Goal: Task Accomplishment & Management: Complete application form

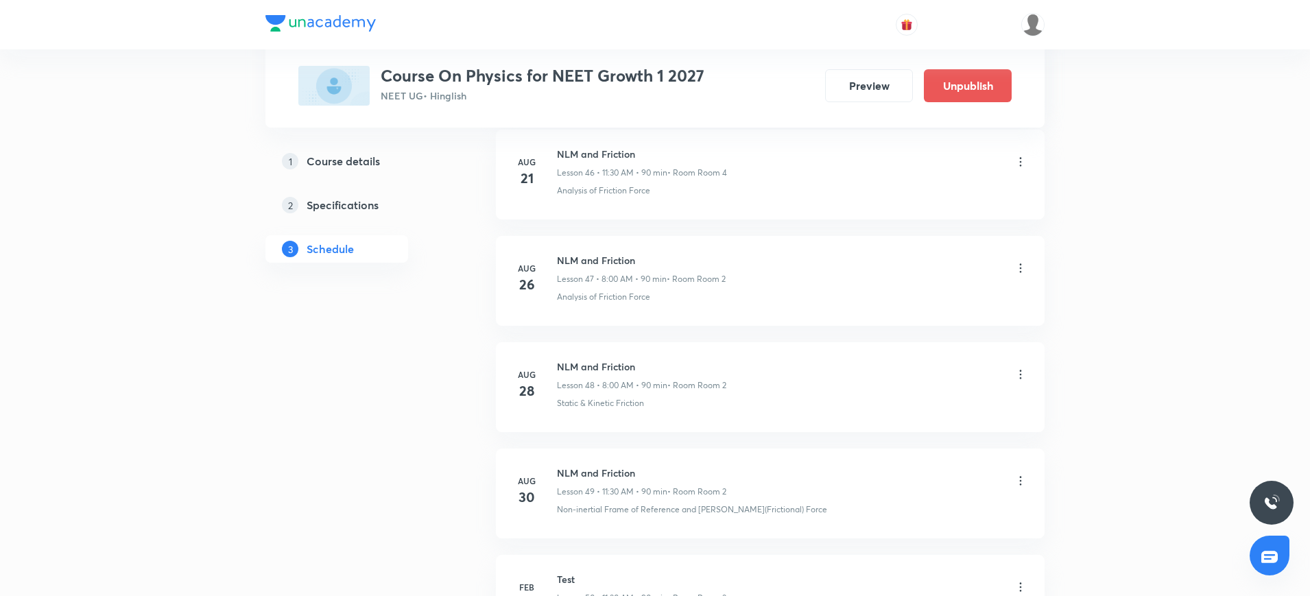
scroll to position [5818, 0]
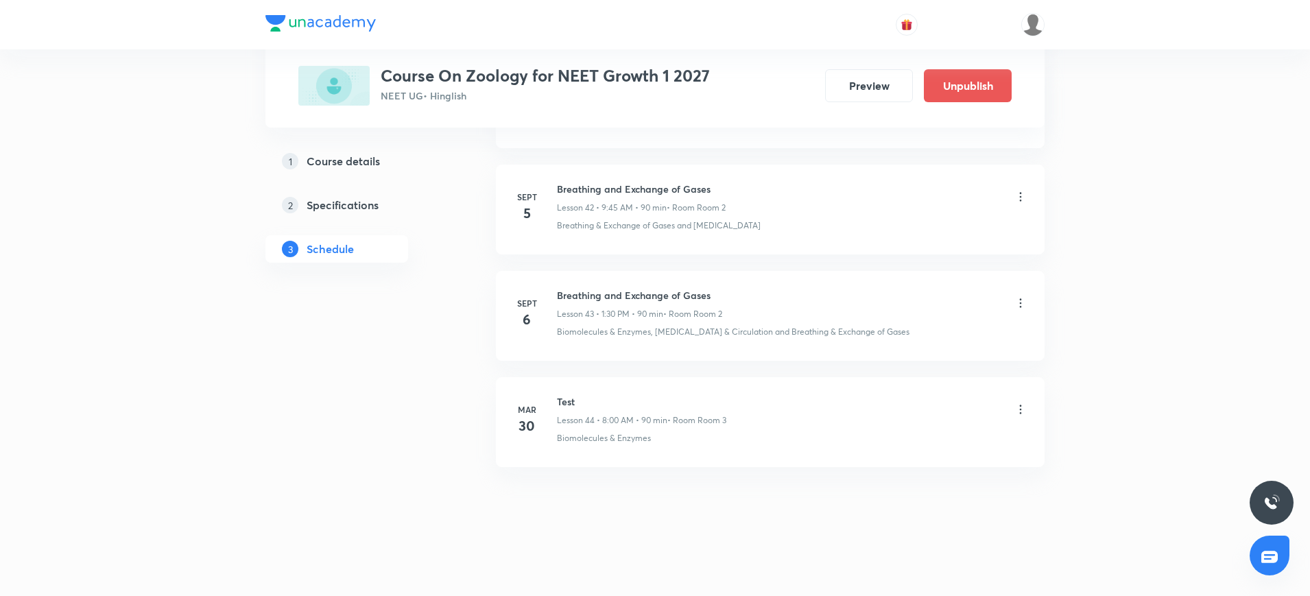
click at [581, 296] on h6 "Breathing and Exchange of Gases" at bounding box center [639, 295] width 165 height 14
copy h6 "Breathing and Exchange of Gases"
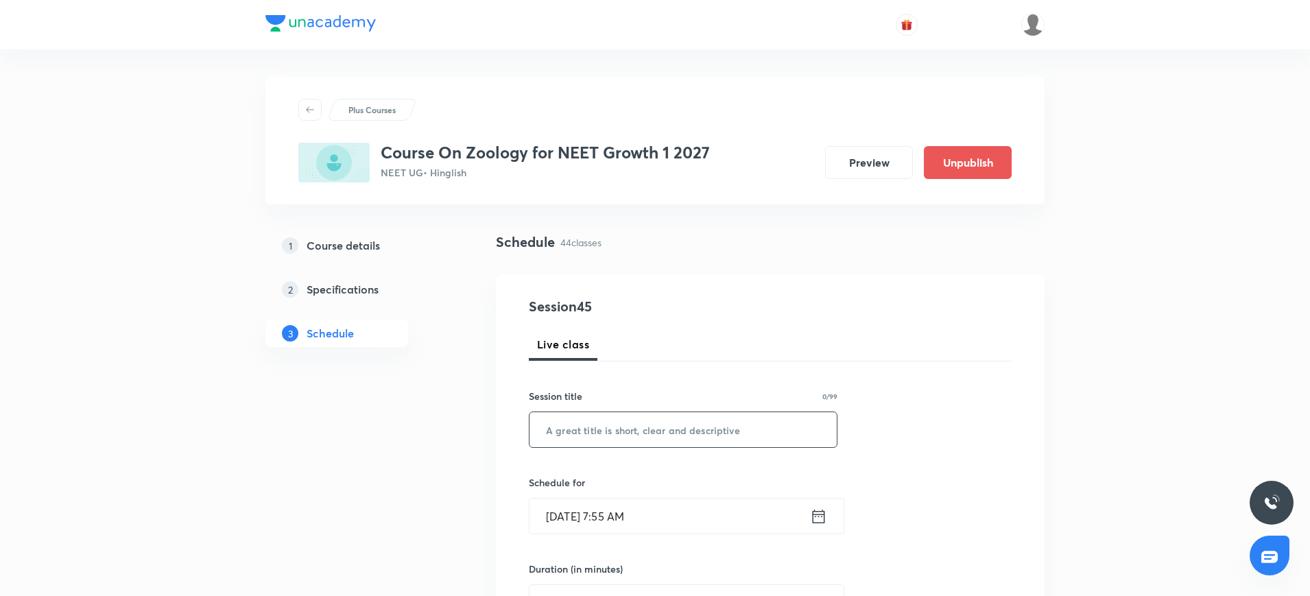
click at [581, 433] on input "text" at bounding box center [682, 429] width 307 height 35
paste input "Breathing and Exchange of Gases"
type input "Breathing and Exchange of Gases"
click at [817, 516] on icon at bounding box center [818, 516] width 17 height 19
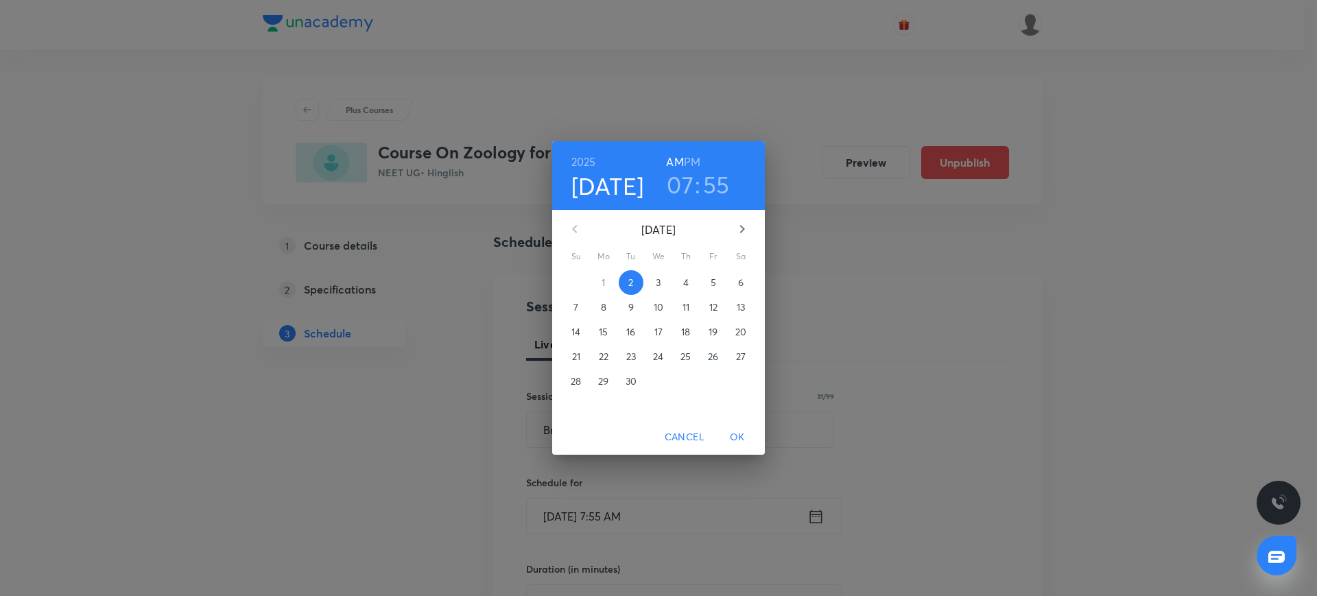
click at [704, 182] on h3 "55" at bounding box center [716, 184] width 27 height 29
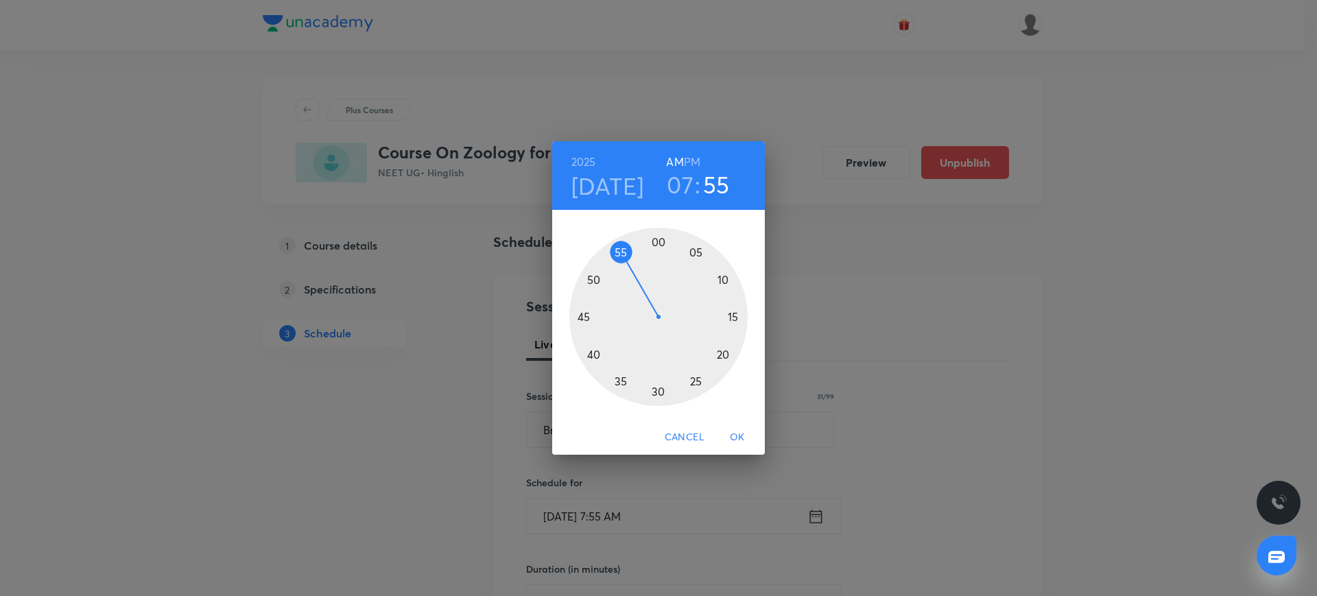
click at [689, 178] on h3 "07" at bounding box center [680, 184] width 27 height 29
click at [595, 355] on div at bounding box center [658, 317] width 178 height 178
click at [660, 238] on div at bounding box center [658, 317] width 178 height 178
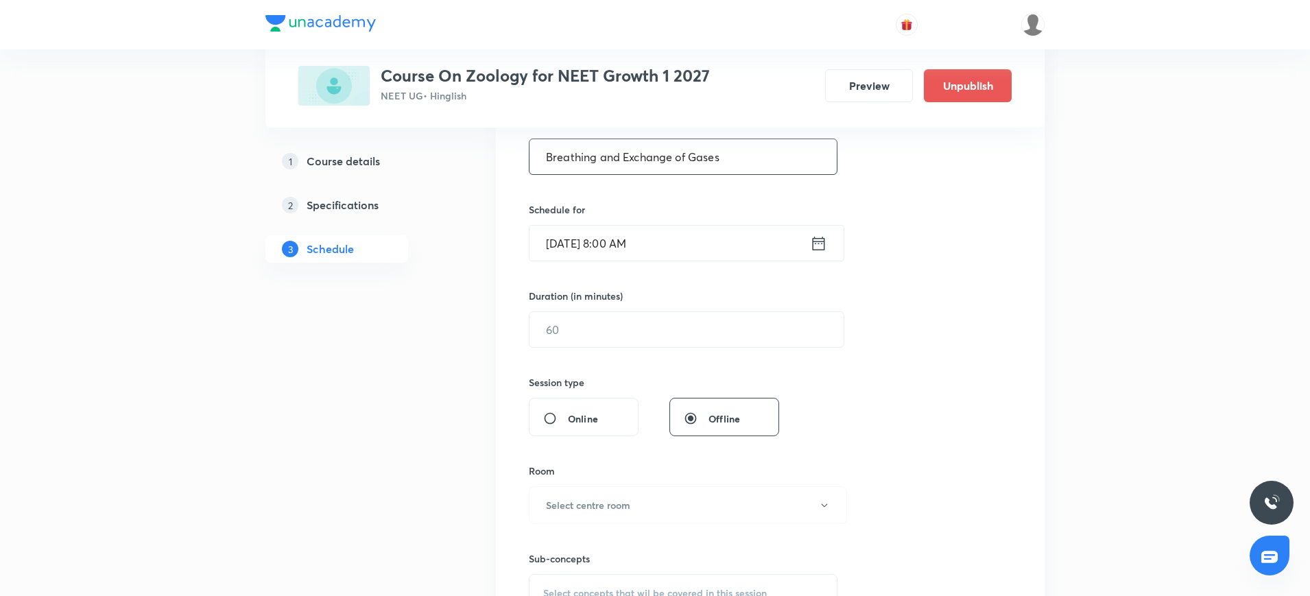
scroll to position [274, 0]
click at [616, 324] on input "text" at bounding box center [686, 328] width 314 height 35
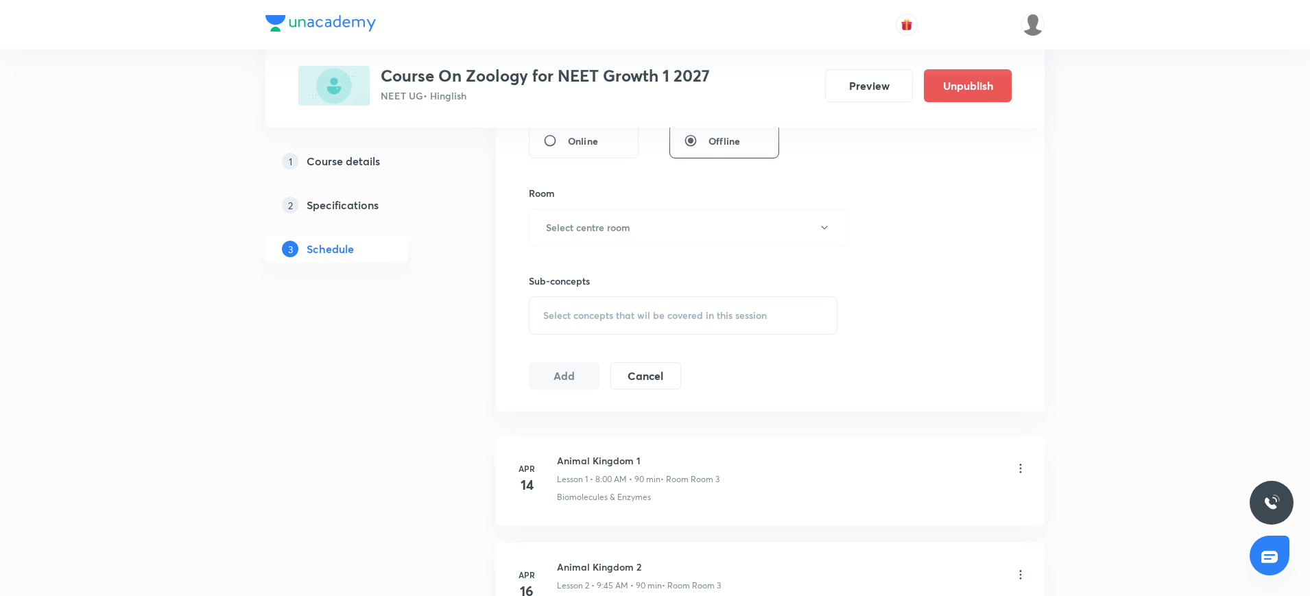
scroll to position [553, 0]
type input "90"
click at [593, 230] on h6 "Select centre room" at bounding box center [588, 225] width 84 height 14
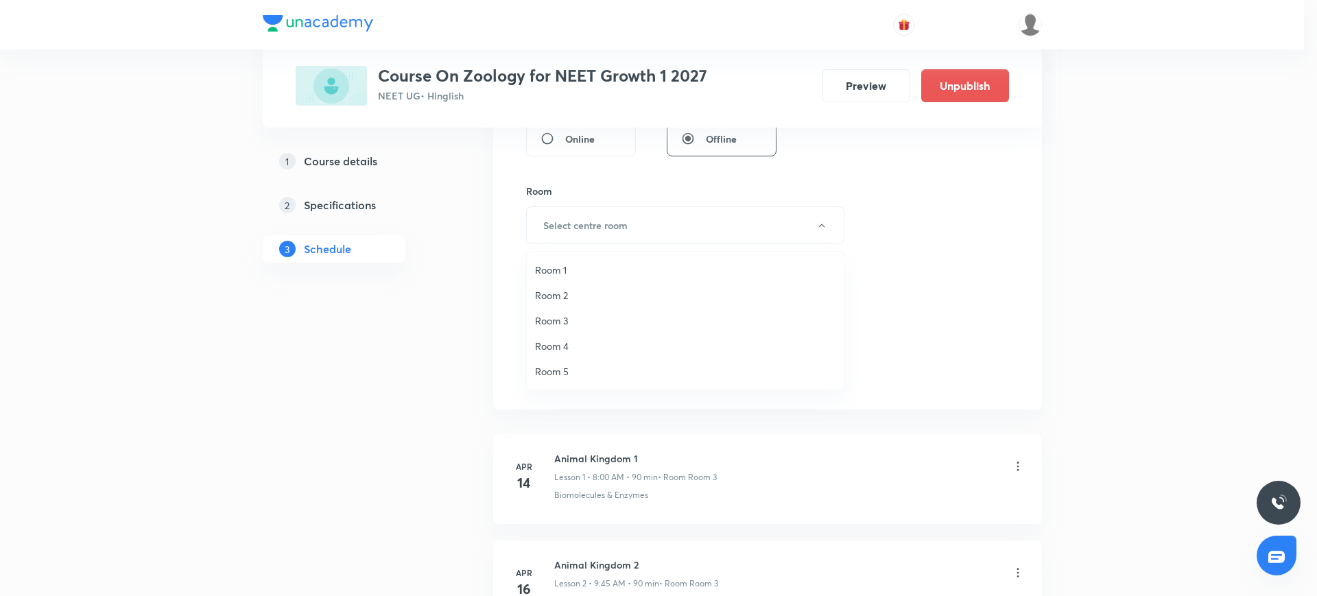
click at [564, 293] on span "Room 2" at bounding box center [685, 295] width 300 height 14
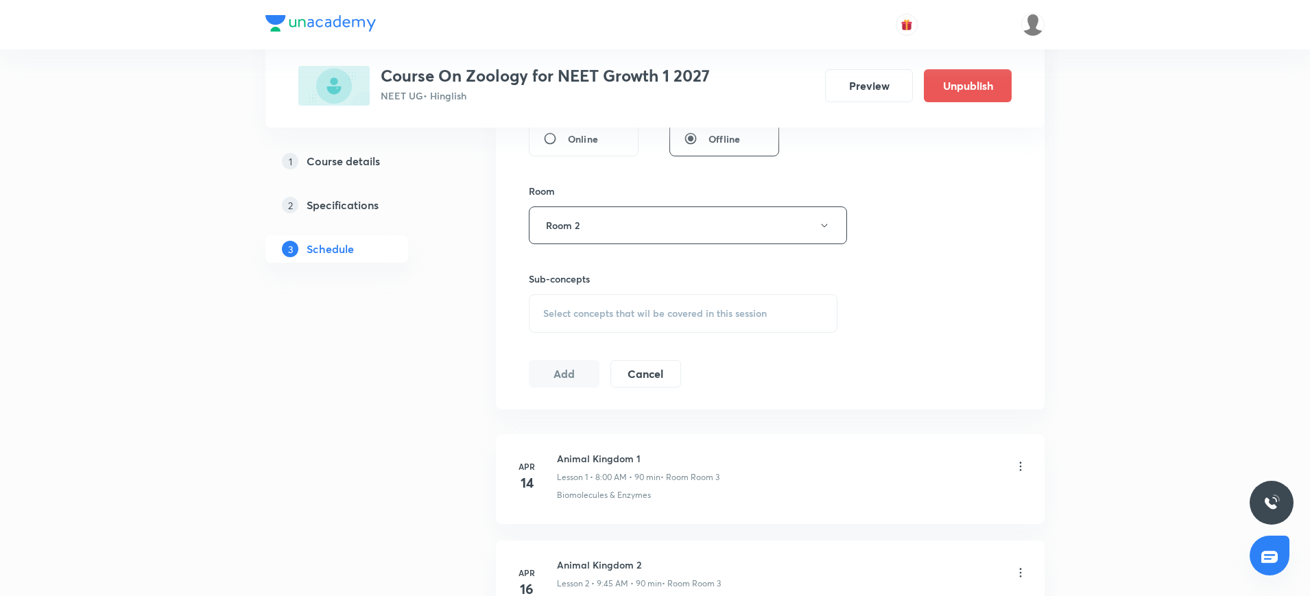
click at [574, 326] on div "Select concepts that wil be covered in this session" at bounding box center [683, 313] width 309 height 38
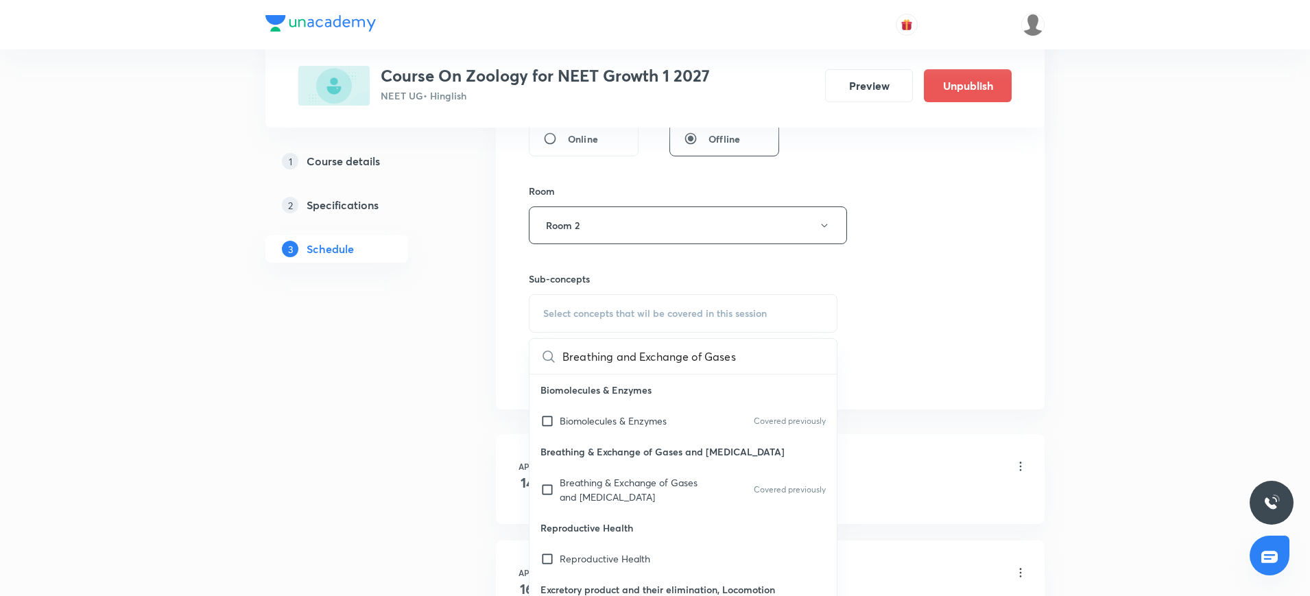
scroll to position [0, 20]
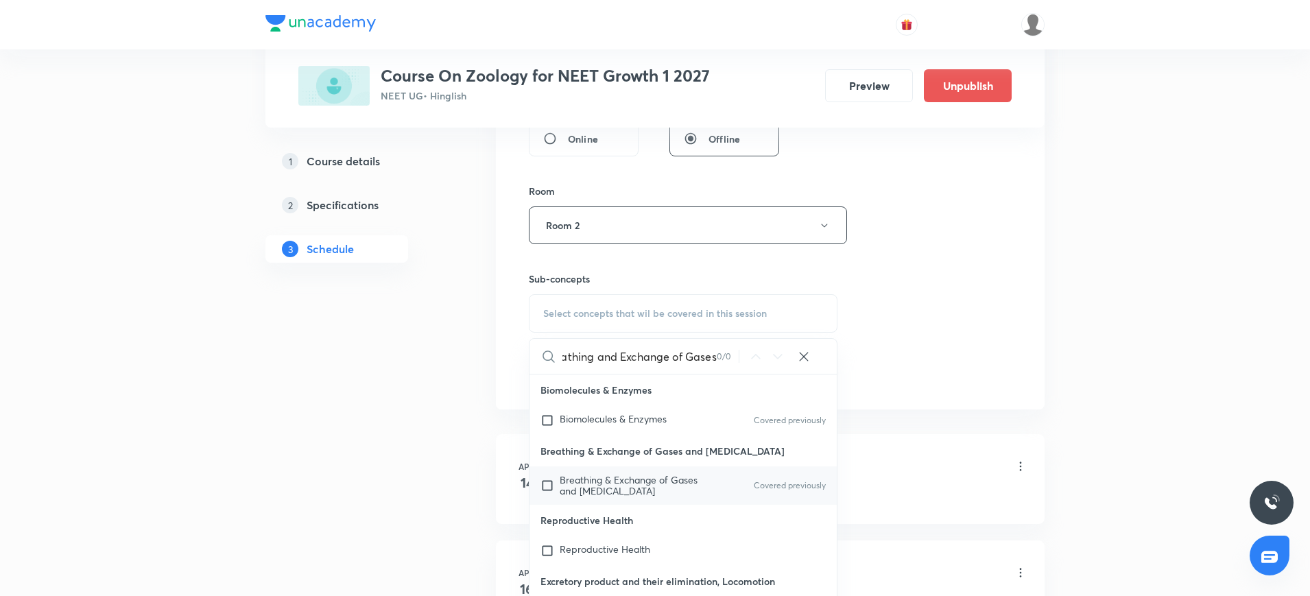
type input "Breathing and Exchange of Gases"
click at [542, 490] on input "checkbox" at bounding box center [549, 486] width 19 height 22
checkbox input "true"
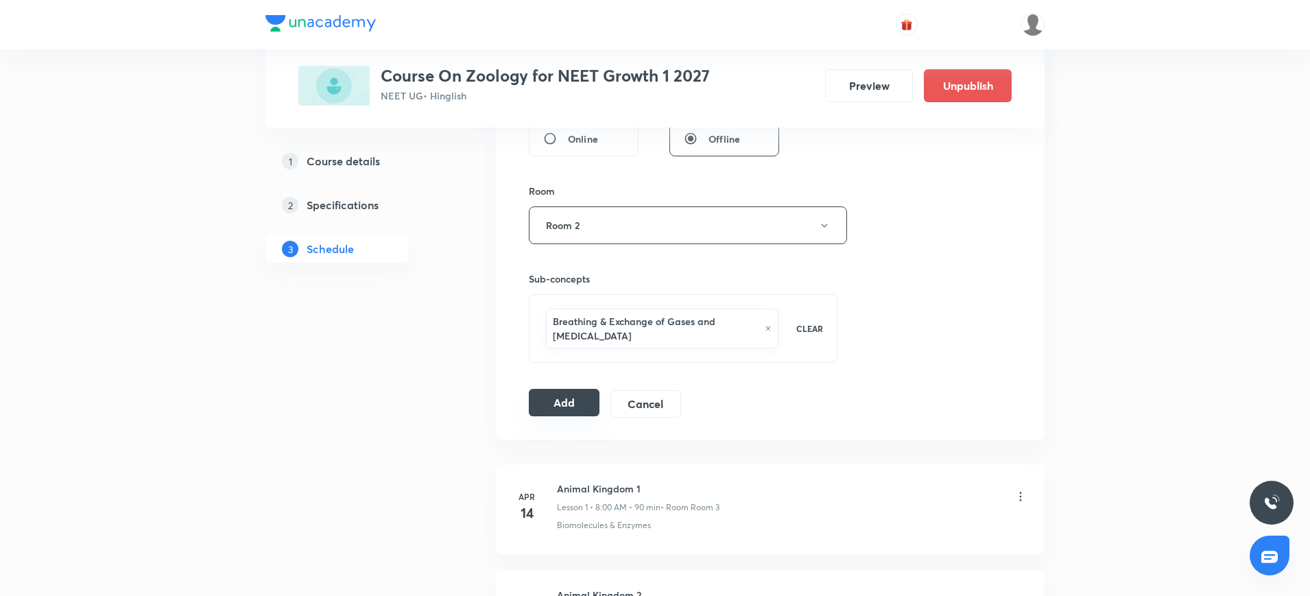
click at [554, 400] on button "Add" at bounding box center [564, 402] width 71 height 27
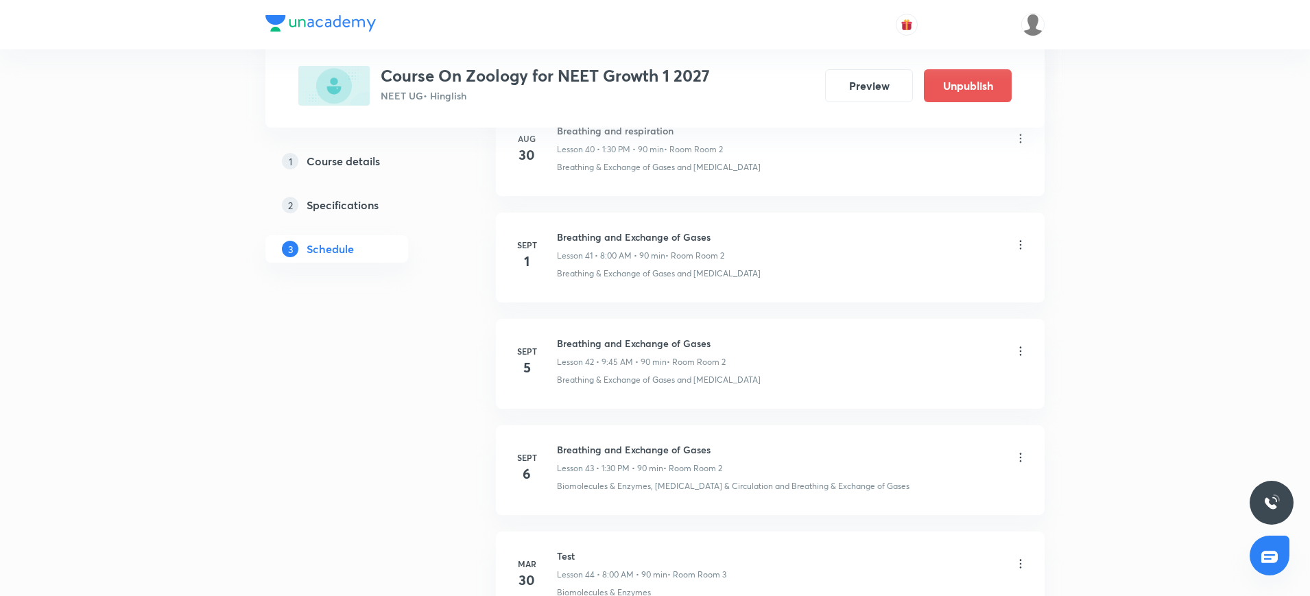
scroll to position [4656, 0]
